Goal: Information Seeking & Learning: Learn about a topic

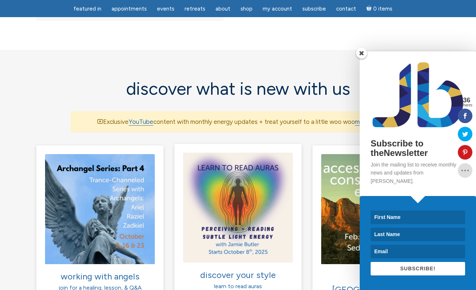
scroll to position [424, 0]
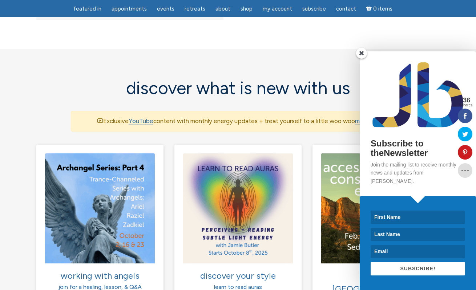
click at [361, 59] on span at bounding box center [361, 53] width 11 height 11
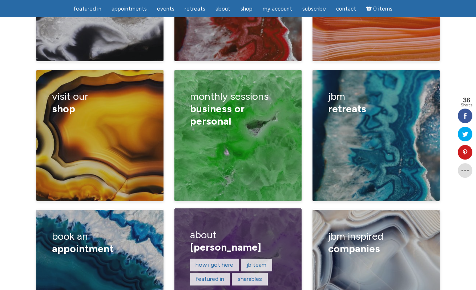
scroll to position [1150, 0]
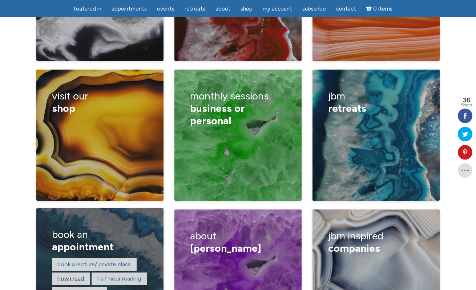
click at [77, 275] on link "How I read" at bounding box center [70, 278] width 27 height 7
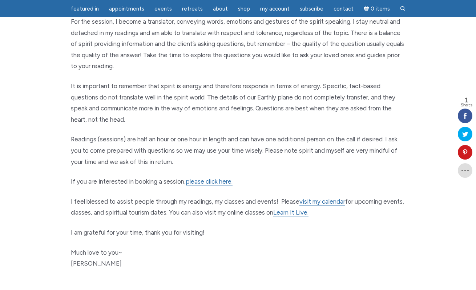
scroll to position [303, 0]
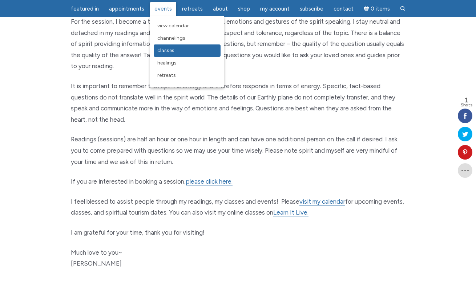
click at [168, 48] on span "Classes" at bounding box center [165, 50] width 17 height 6
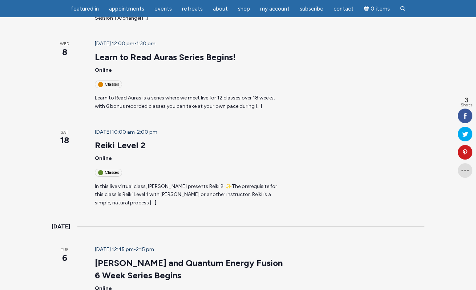
scroll to position [244, 0]
click at [210, 257] on link "[PERSON_NAME] and Quantum Energy Fusion 6 Week Series Begins" at bounding box center [189, 268] width 188 height 23
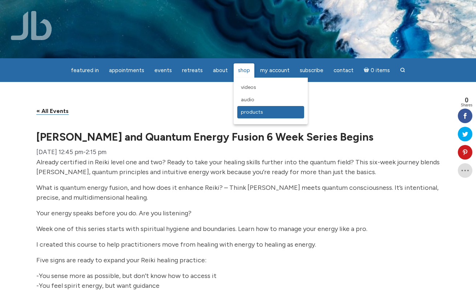
click at [249, 111] on span "Products" at bounding box center [252, 112] width 22 height 6
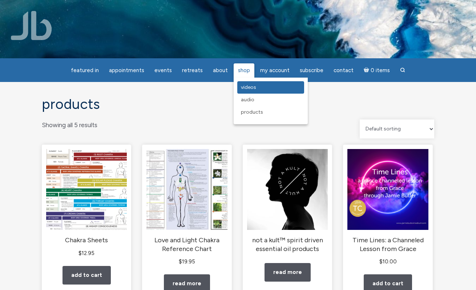
click at [244, 87] on span "Videos" at bounding box center [248, 87] width 15 height 6
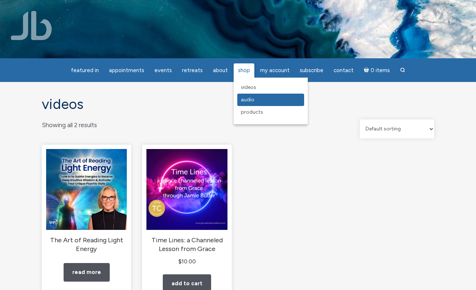
click at [246, 99] on span "Audio" at bounding box center [247, 99] width 13 height 6
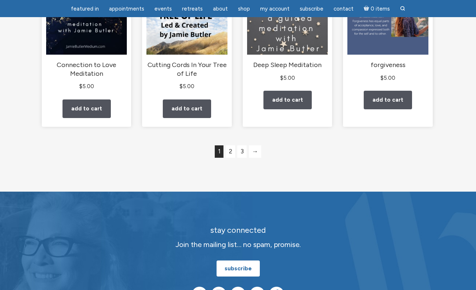
scroll to position [664, 0]
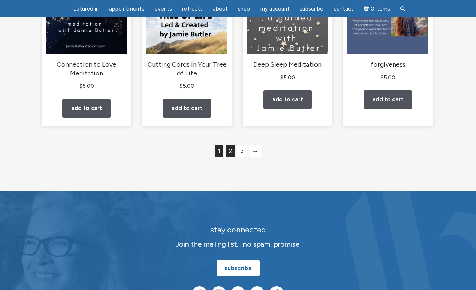
click at [230, 156] on link "2" at bounding box center [230, 151] width 9 height 12
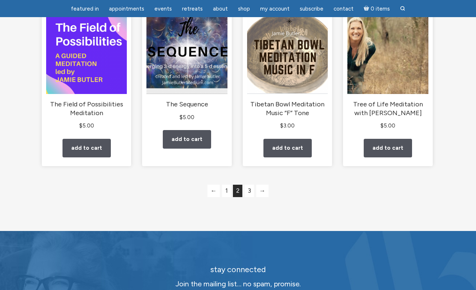
scroll to position [642, 0]
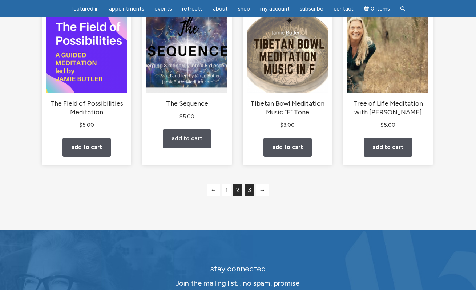
click at [251, 196] on link "3" at bounding box center [249, 190] width 9 height 12
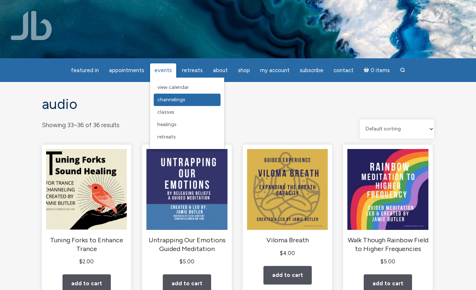
click at [169, 98] on span "Channelings" at bounding box center [171, 99] width 28 height 6
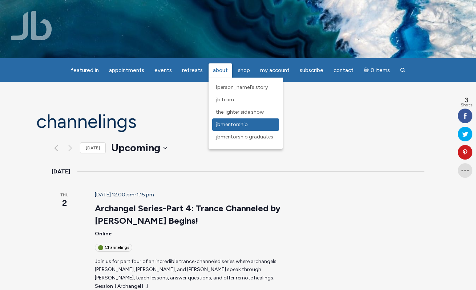
click at [226, 122] on span "JBMentorship" at bounding box center [232, 124] width 32 height 6
